Goal: Task Accomplishment & Management: Use online tool/utility

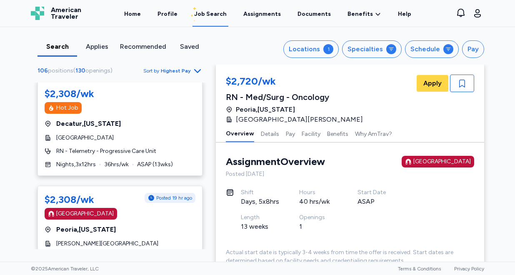
scroll to position [3191, 0]
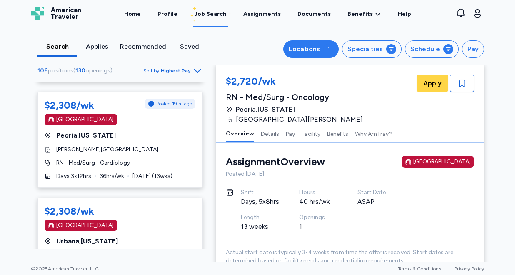
click at [311, 52] on div "Locations" at bounding box center [303, 49] width 31 height 10
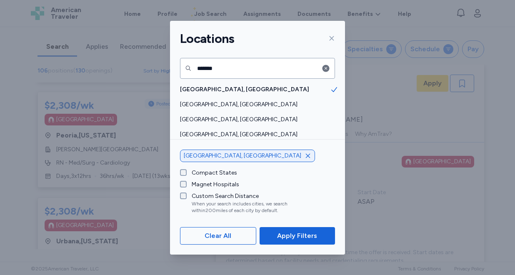
click at [304, 155] on icon "button" at bounding box center [307, 155] width 7 height 7
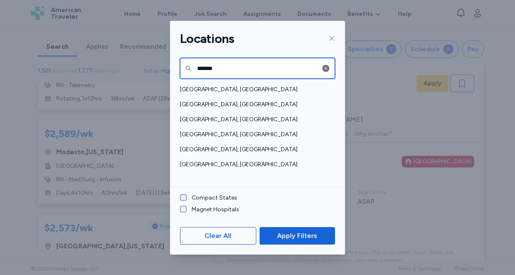
click at [237, 64] on input "*******" at bounding box center [257, 68] width 155 height 21
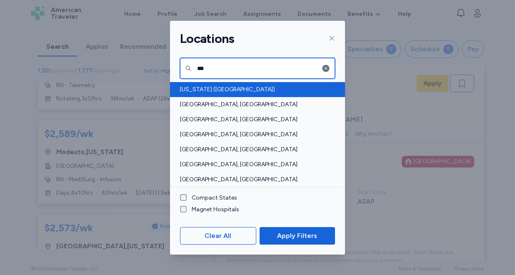
type input "***"
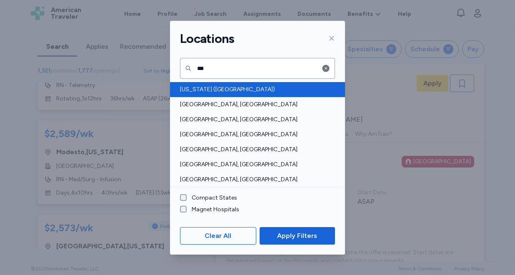
click at [207, 86] on span "[US_STATE] ([GEOGRAPHIC_DATA])" at bounding box center [255, 89] width 150 height 8
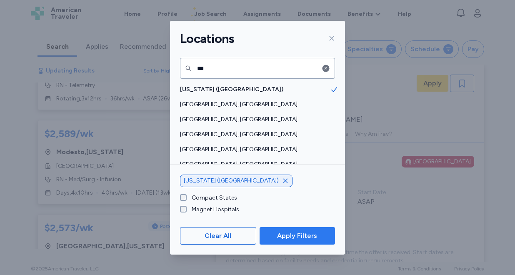
click at [306, 234] on span "Apply Filters" at bounding box center [297, 236] width 40 height 10
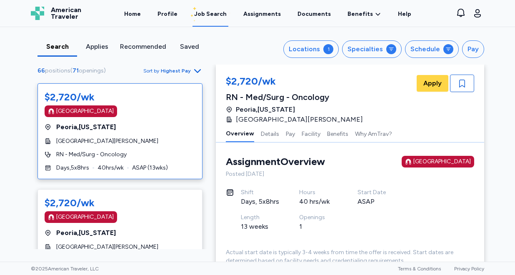
scroll to position [196, 0]
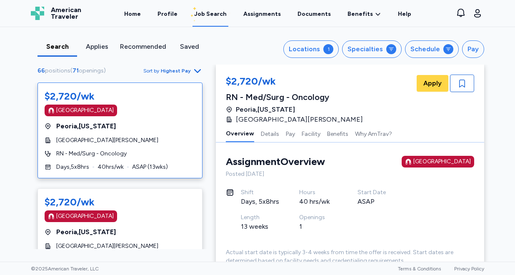
click at [151, 121] on div "[GEOGRAPHIC_DATA] , [US_STATE]" at bounding box center [120, 126] width 151 height 10
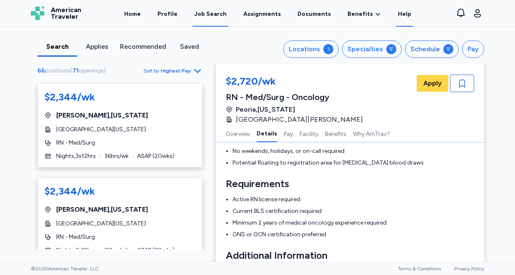
scroll to position [2518, 0]
click at [312, 51] on div "Locations" at bounding box center [303, 49] width 31 height 10
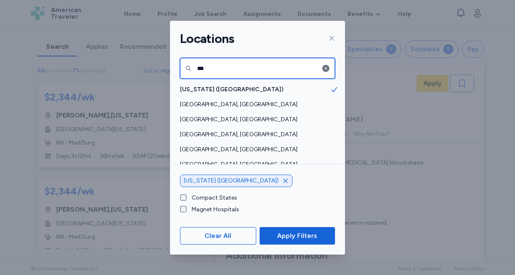
click at [237, 68] on input "***" at bounding box center [257, 68] width 155 height 21
type input "*"
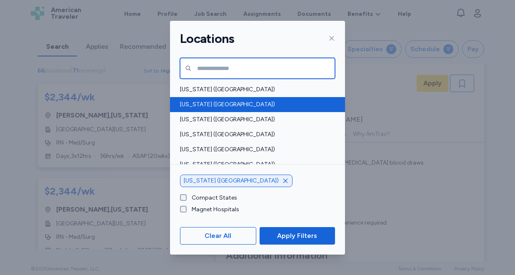
scroll to position [6, 0]
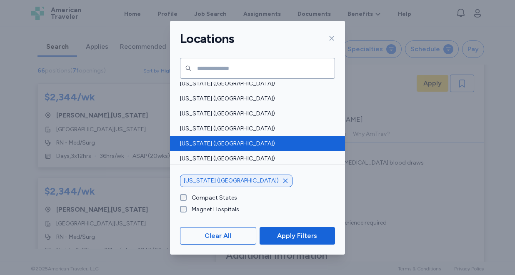
click at [213, 139] on span "[US_STATE] ([GEOGRAPHIC_DATA])" at bounding box center [255, 143] width 150 height 8
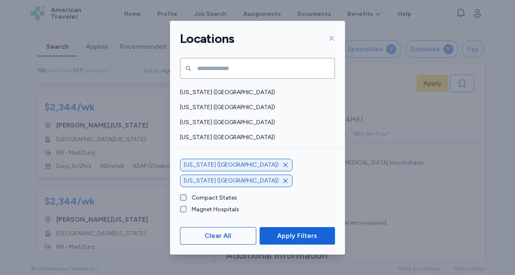
scroll to position [476, 0]
click at [213, 139] on span "[US_STATE] ([GEOGRAPHIC_DATA])" at bounding box center [255, 138] width 150 height 8
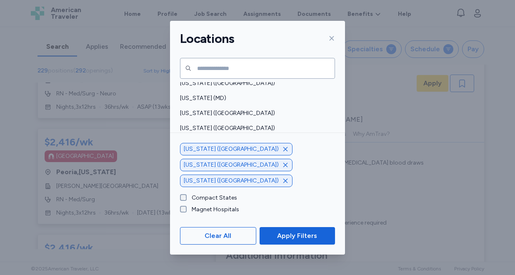
scroll to position [287, 0]
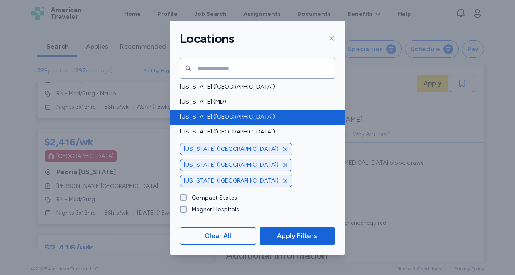
click at [213, 118] on span "[US_STATE] ([GEOGRAPHIC_DATA])" at bounding box center [255, 117] width 150 height 8
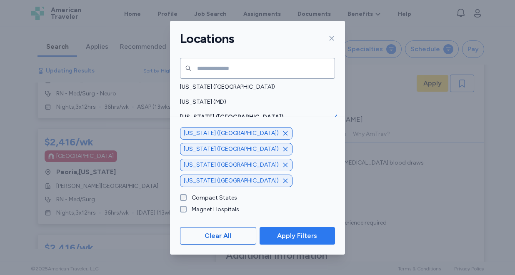
click at [282, 232] on span "Apply Filters" at bounding box center [297, 236] width 40 height 10
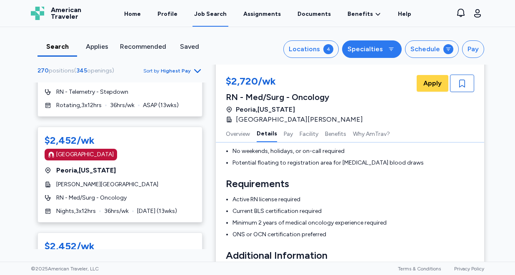
click at [378, 48] on div "Specialties" at bounding box center [364, 49] width 35 height 10
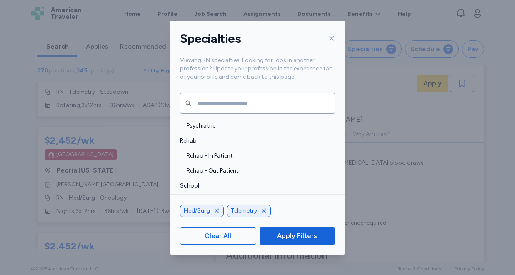
scroll to position [1750, 0]
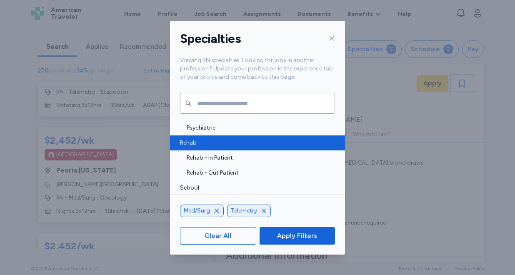
click at [225, 149] on div "Rehab" at bounding box center [257, 142] width 175 height 15
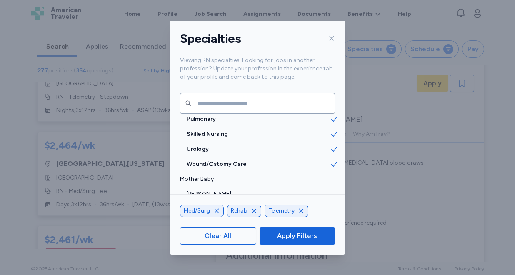
scroll to position [1064, 0]
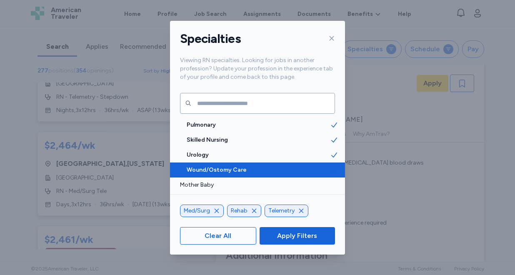
click at [219, 164] on div "Wound/Ostomy Care" at bounding box center [257, 169] width 175 height 15
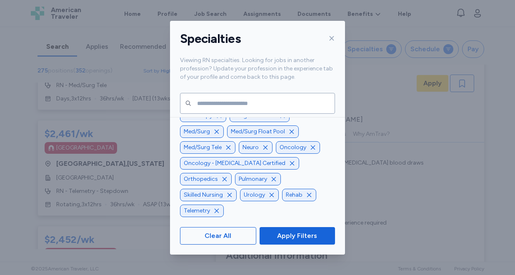
click at [288, 167] on icon "button" at bounding box center [291, 163] width 7 height 7
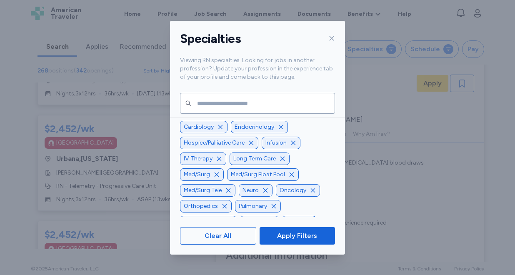
scroll to position [-34, 0]
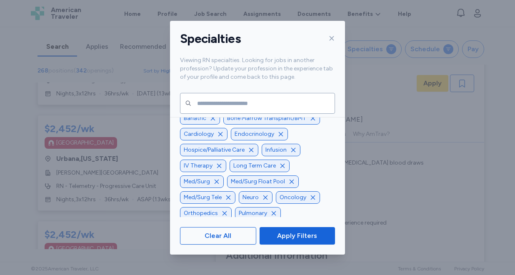
click at [250, 153] on icon "button" at bounding box center [251, 150] width 7 height 7
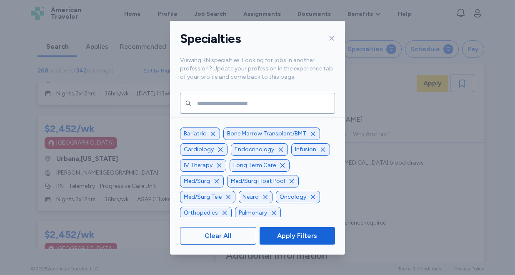
scroll to position [-18, 0]
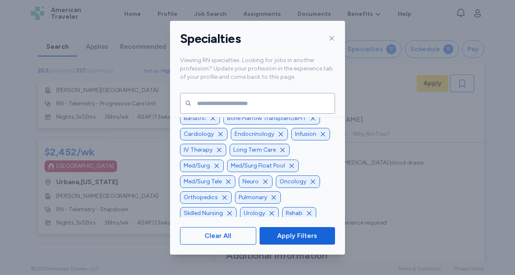
click at [280, 153] on icon "button" at bounding box center [282, 150] width 7 height 7
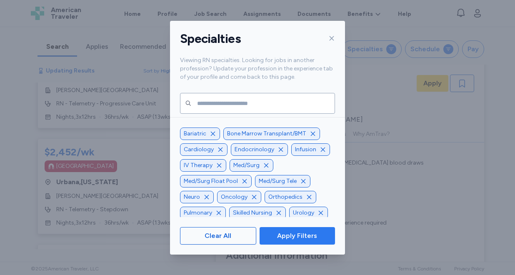
click at [289, 236] on span "Apply Filters" at bounding box center [297, 236] width 40 height 10
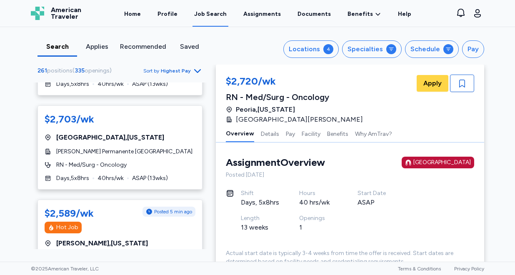
scroll to position [912, 0]
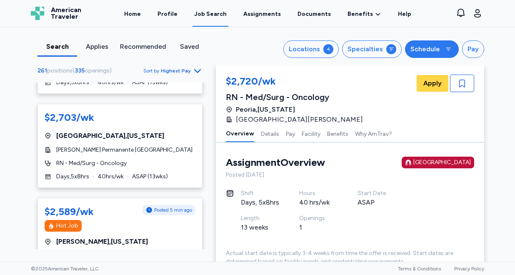
click at [425, 49] on div "Schedule" at bounding box center [425, 49] width 30 height 10
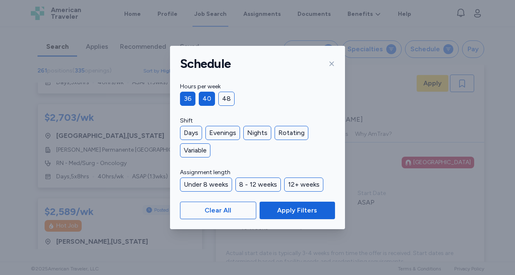
click at [208, 98] on div "40" at bounding box center [207, 99] width 16 height 14
click at [194, 129] on div "Days" at bounding box center [191, 133] width 22 height 14
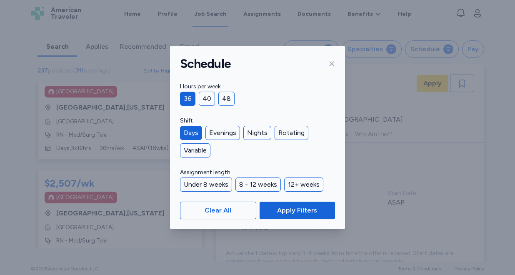
scroll to position [1, 0]
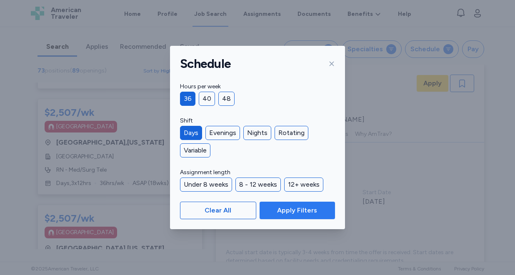
click at [308, 211] on span "Apply Filters" at bounding box center [297, 210] width 40 height 10
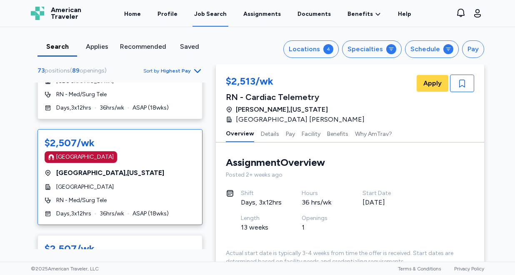
scroll to position [804, 0]
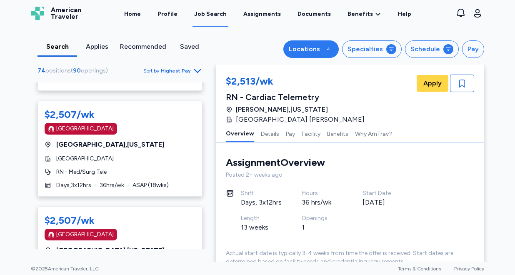
click at [320, 55] on button "Locations 4" at bounding box center [310, 48] width 55 height 17
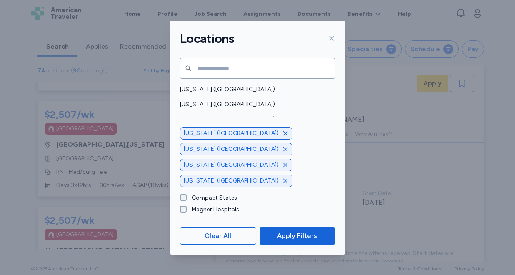
click at [283, 179] on icon "button" at bounding box center [285, 180] width 4 height 4
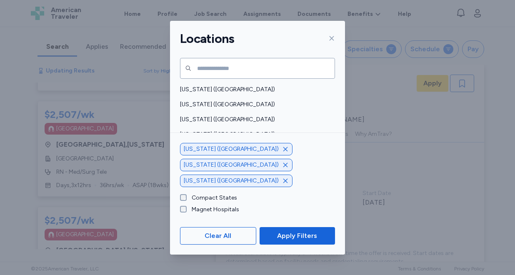
click at [282, 168] on icon "button" at bounding box center [285, 165] width 7 height 7
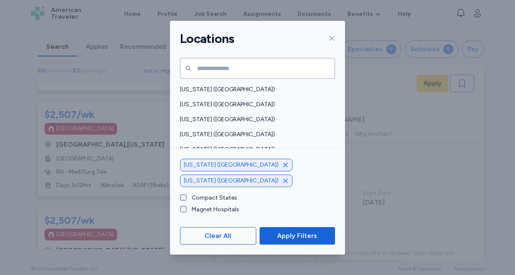
click at [282, 179] on icon "button" at bounding box center [285, 180] width 7 height 7
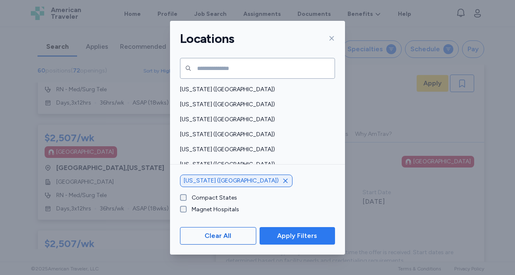
scroll to position [616, 0]
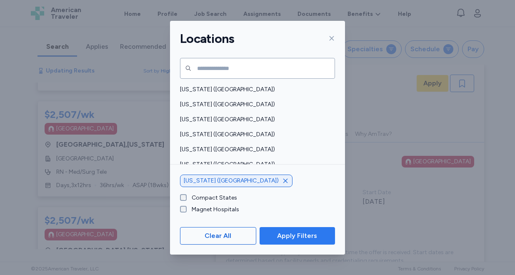
click at [290, 237] on span "Apply Filters" at bounding box center [297, 236] width 40 height 10
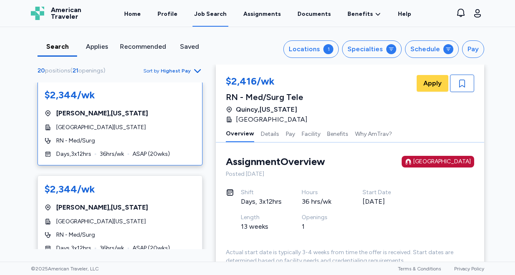
scroll to position [199, 0]
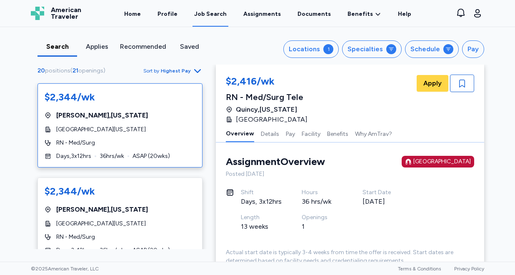
click at [136, 135] on div "$2,344/wk [GEOGRAPHIC_DATA] , [US_STATE] Deaconess [US_STATE][GEOGRAPHIC_DATA] …" at bounding box center [119, 125] width 165 height 84
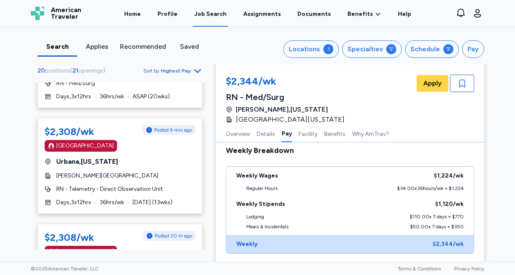
scroll to position [542, 0]
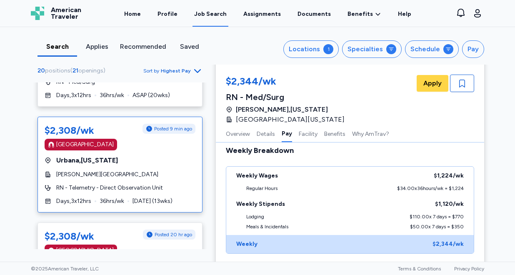
click at [150, 163] on div "[GEOGRAPHIC_DATA] , [US_STATE]" at bounding box center [120, 160] width 151 height 10
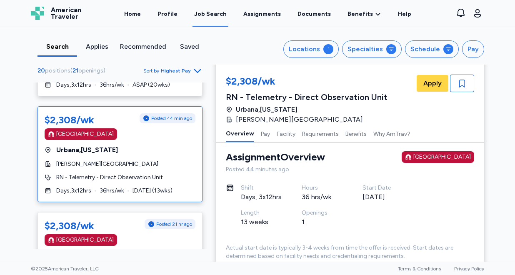
scroll to position [550, 0]
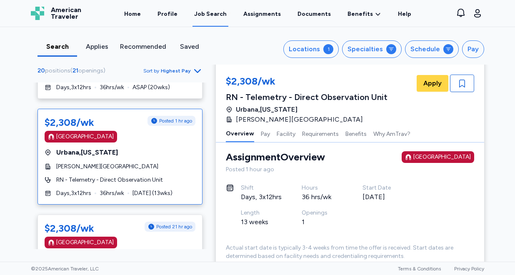
click at [191, 71] on span "Sort by Highest Pay" at bounding box center [172, 71] width 59 height 10
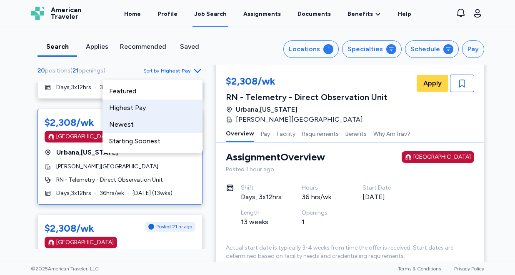
click at [157, 122] on div "Newest" at bounding box center [152, 124] width 100 height 17
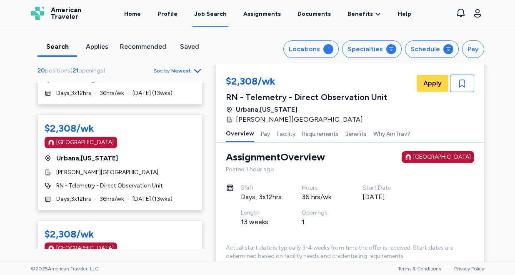
scroll to position [385, 0]
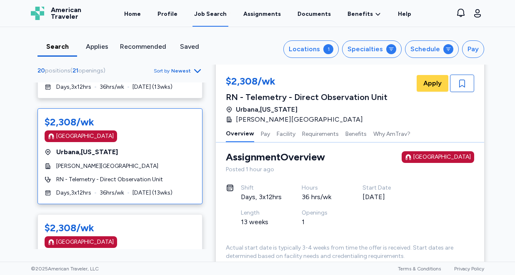
click at [177, 169] on div "[PERSON_NAME][GEOGRAPHIC_DATA]" at bounding box center [120, 166] width 151 height 8
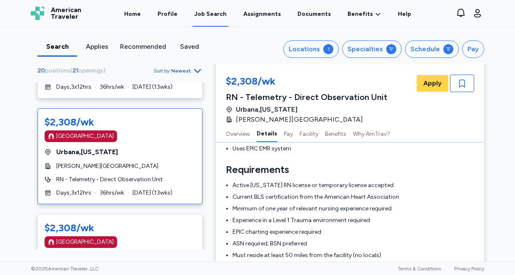
scroll to position [212, 0]
